Goal: Task Accomplishment & Management: Manage account settings

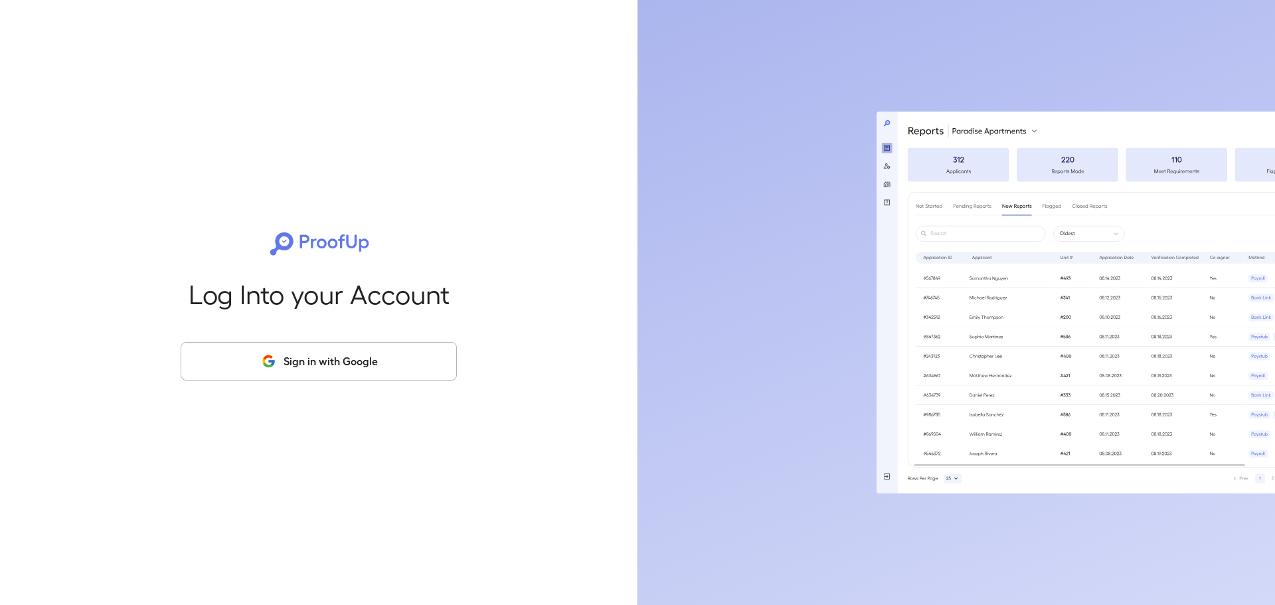
click at [247, 363] on button "Sign in with Google" at bounding box center [319, 361] width 276 height 39
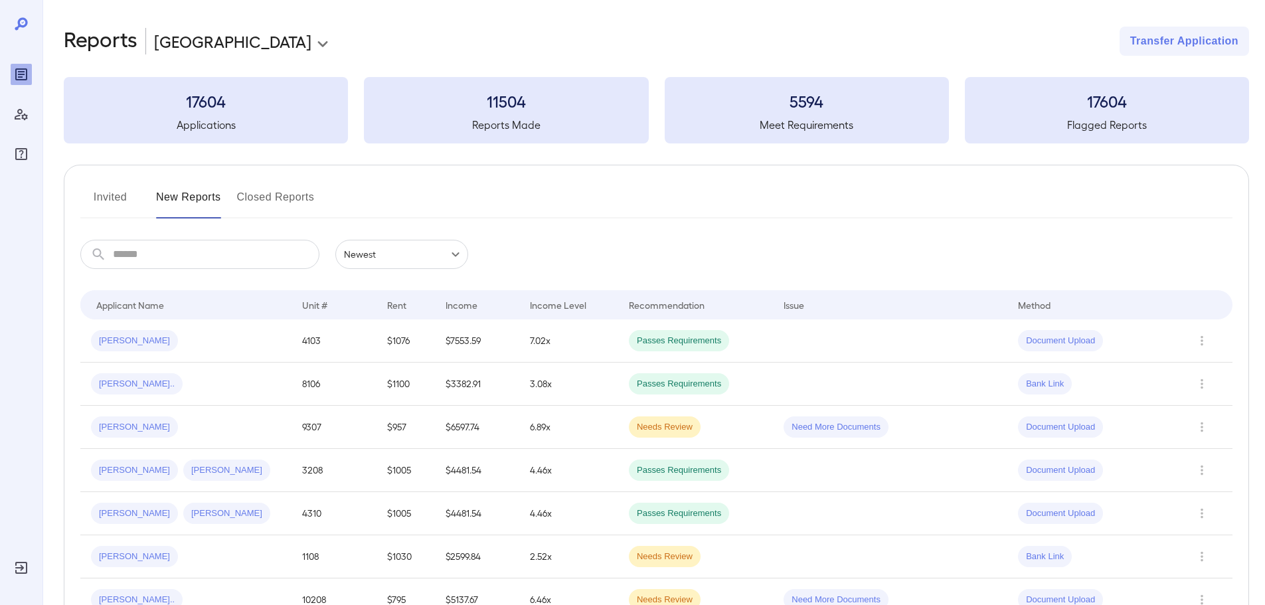
click at [102, 208] on button "Invited" at bounding box center [110, 203] width 60 height 32
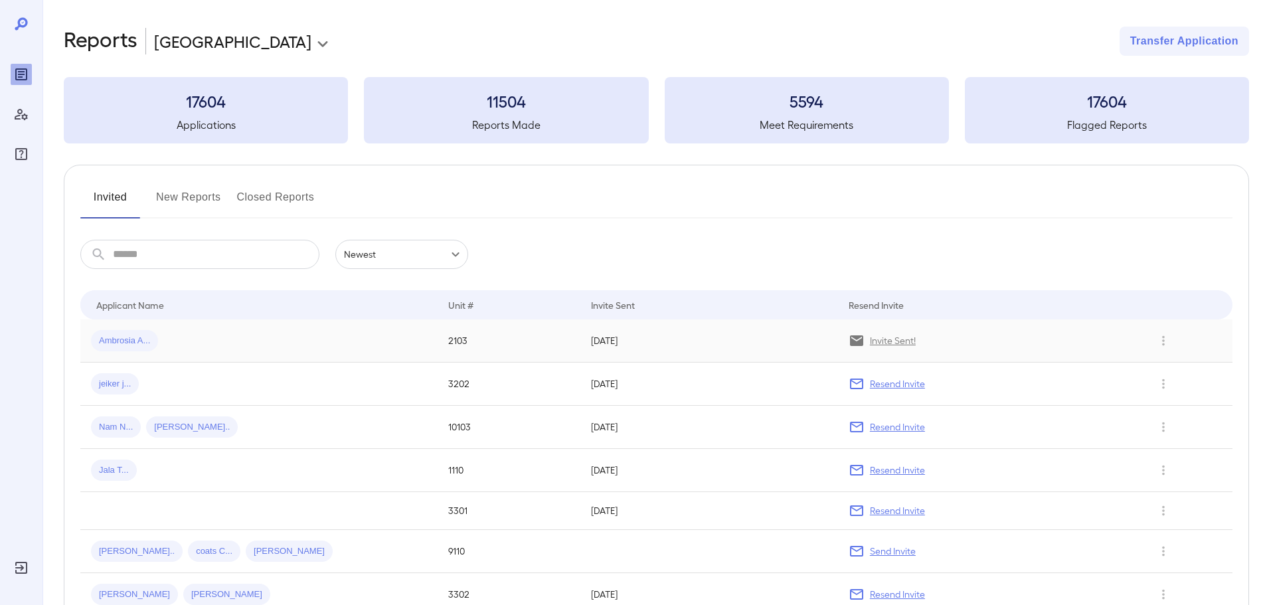
click at [122, 350] on div "Ambrosia A..." at bounding box center [124, 340] width 67 height 21
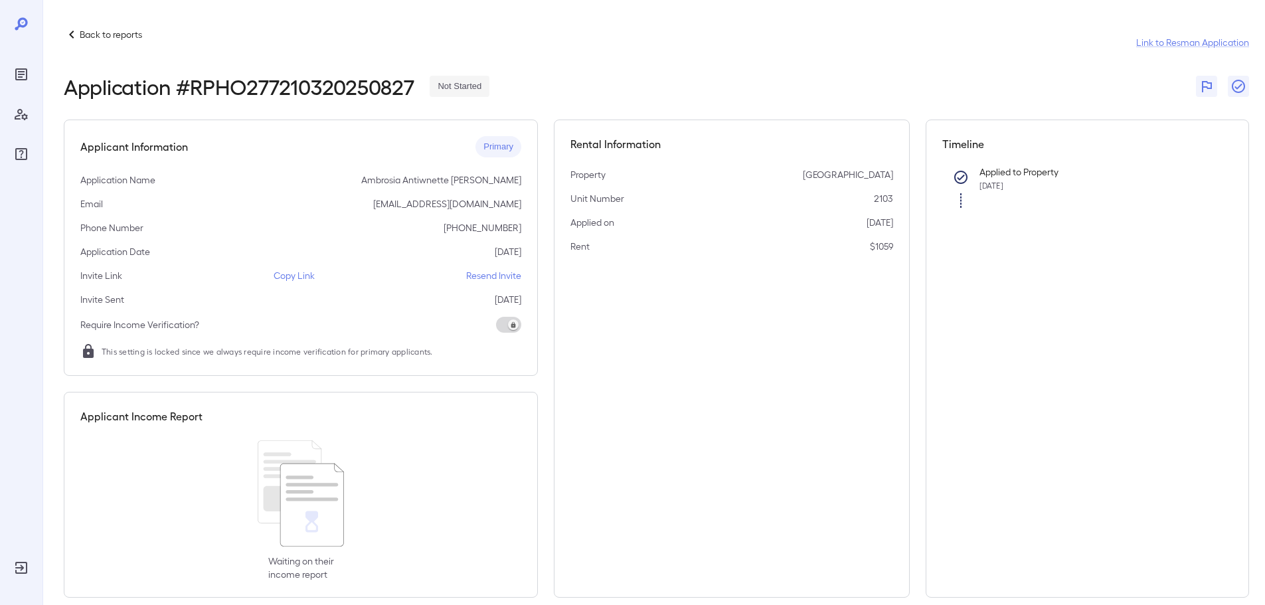
click at [66, 29] on icon at bounding box center [72, 35] width 16 height 16
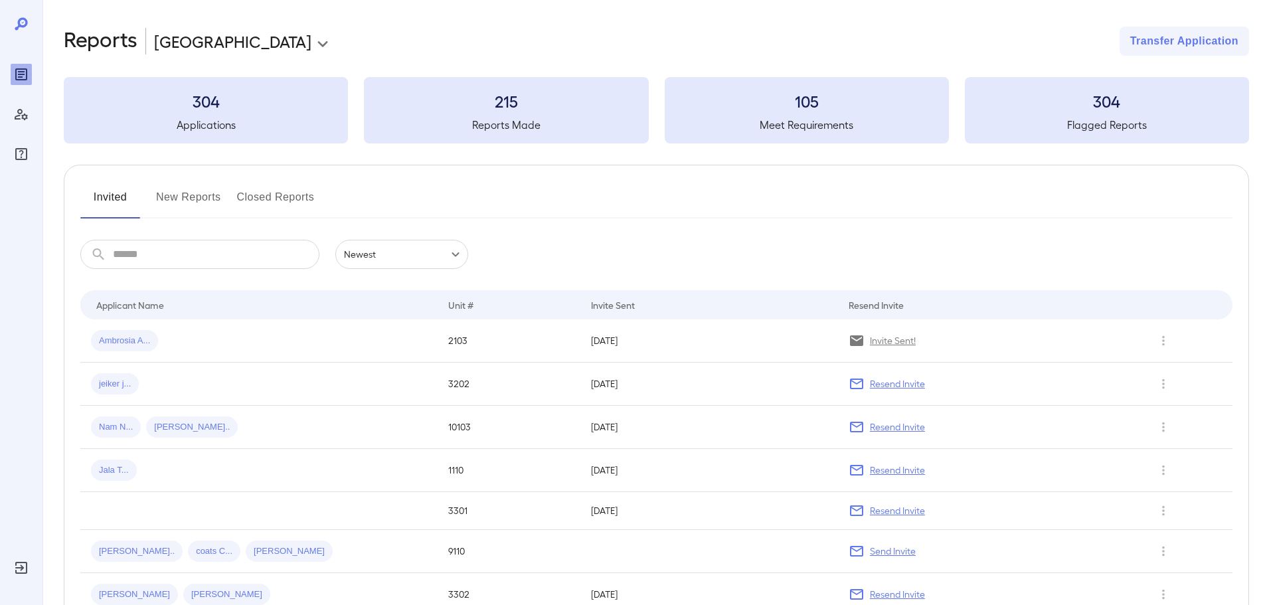
click at [184, 195] on button "New Reports" at bounding box center [188, 203] width 65 height 32
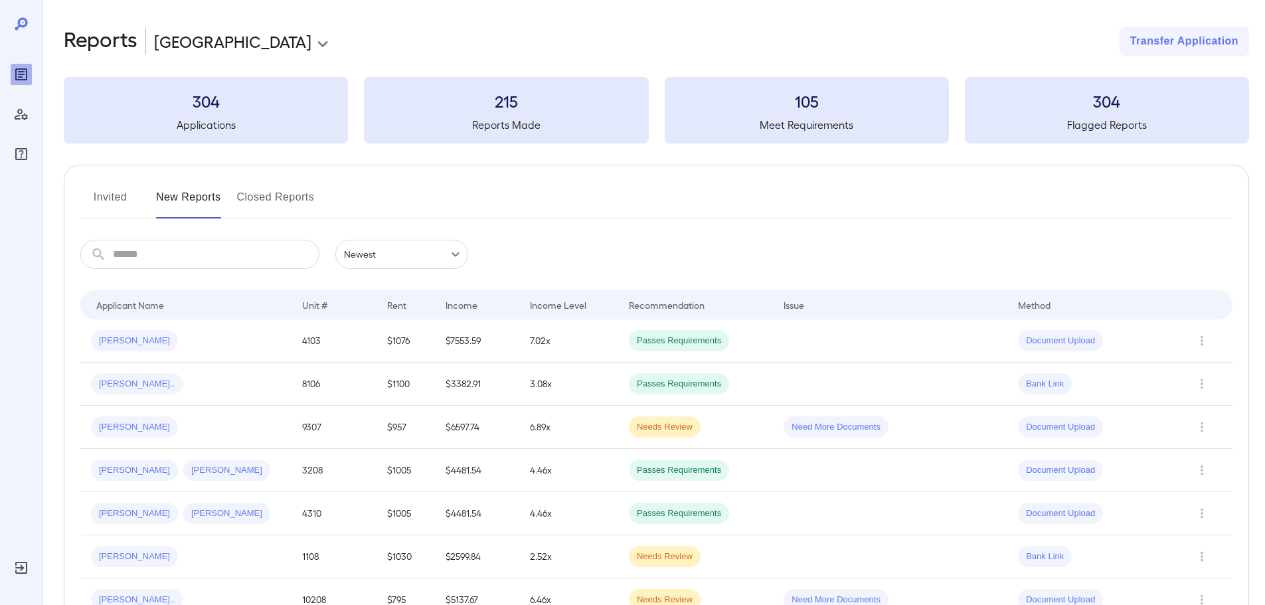
click at [228, 247] on input "text" at bounding box center [216, 254] width 206 height 29
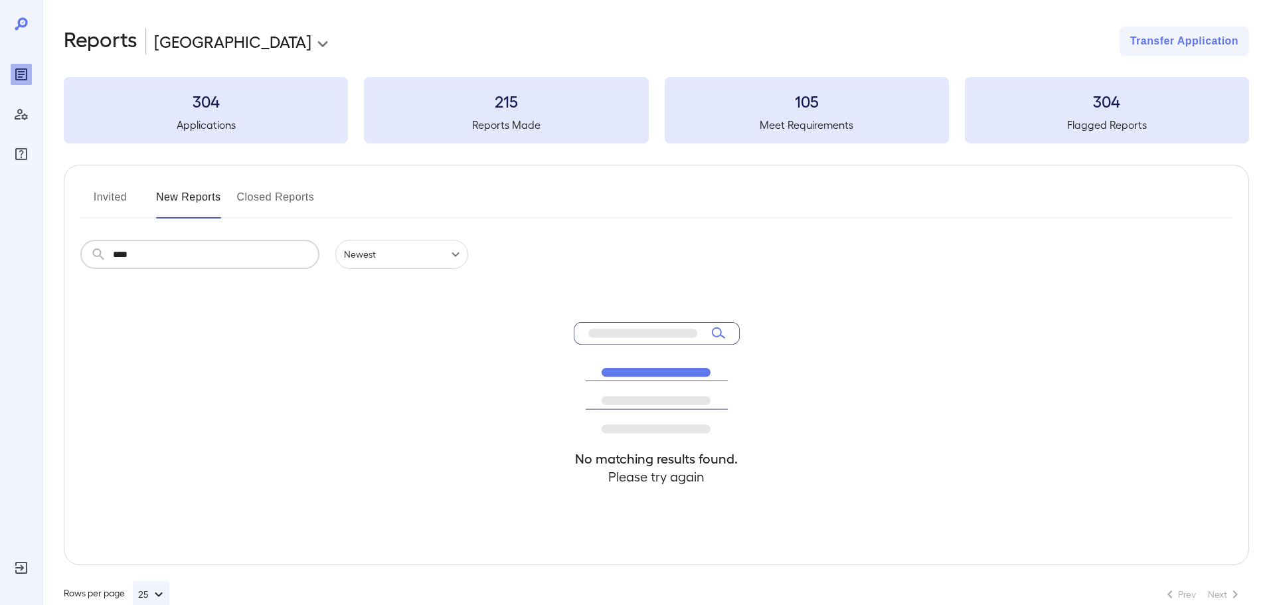
type input "****"
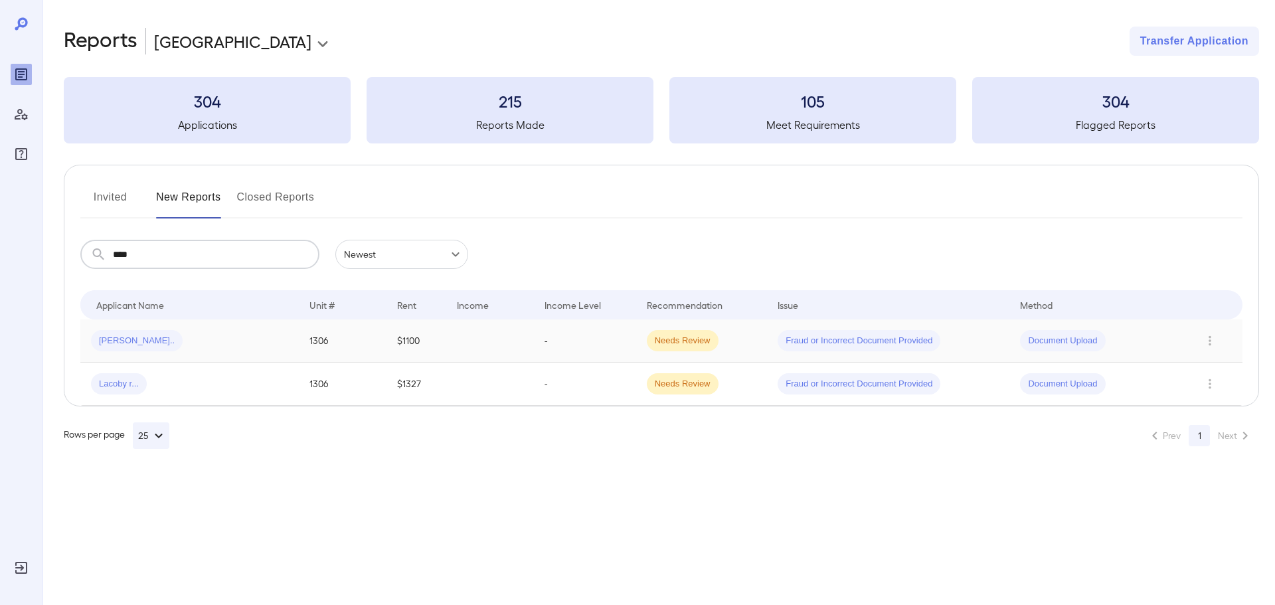
click at [235, 336] on div "[PERSON_NAME].." at bounding box center [189, 340] width 197 height 21
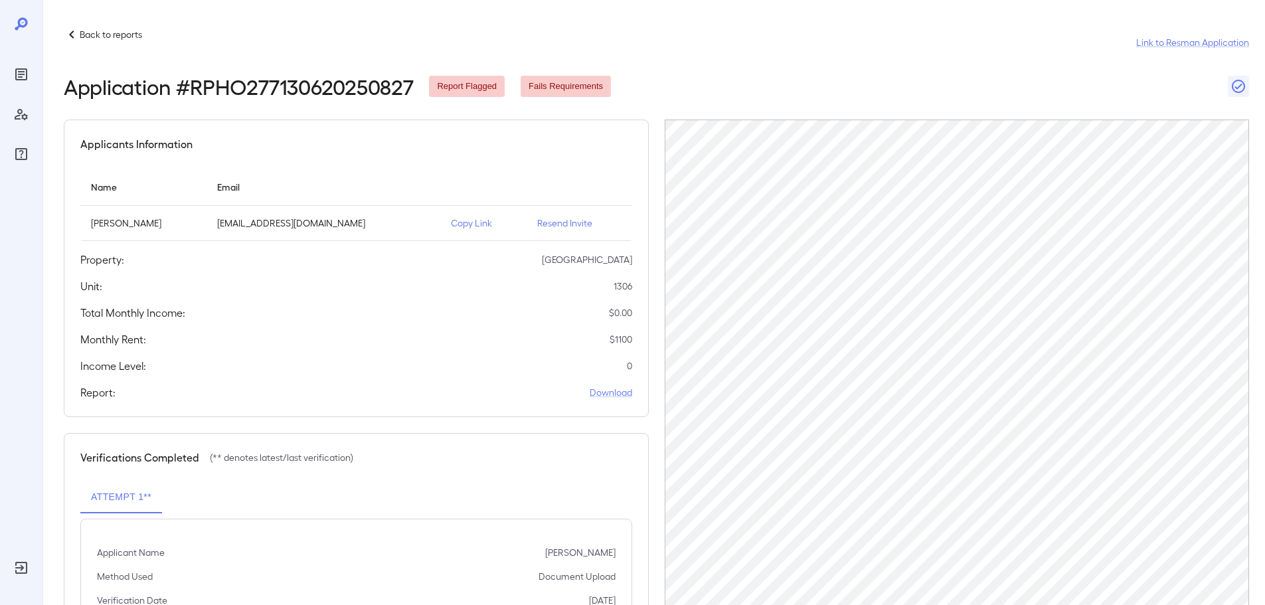
click at [564, 220] on p "Resend Invite" at bounding box center [579, 222] width 84 height 13
